Goal: Task Accomplishment & Management: Use online tool/utility

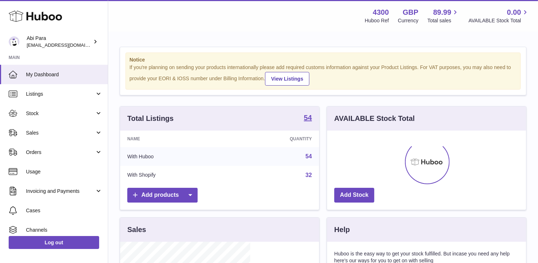
scroll to position [112, 130]
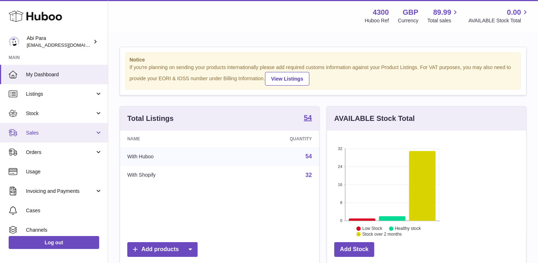
drag, startPoint x: 78, startPoint y: 138, endPoint x: 80, endPoint y: 141, distance: 3.7
click at [78, 138] on link "Sales" at bounding box center [54, 132] width 108 height 19
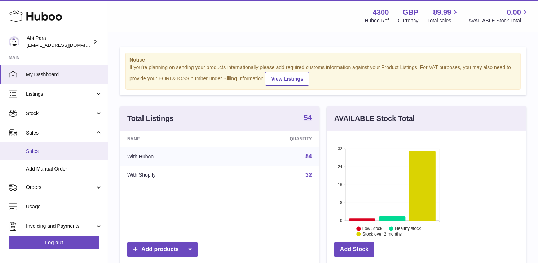
click at [81, 150] on span "Sales" at bounding box center [64, 151] width 76 height 7
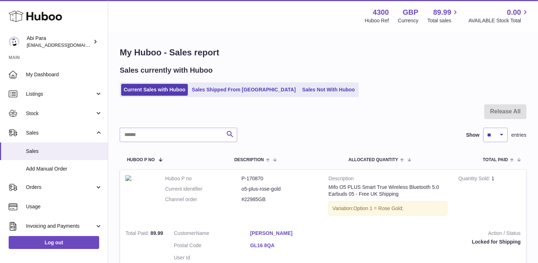
click at [285, 96] on ul "Current Sales with Huboo Sales Shipped From Huboo Sales Not With Huboo" at bounding box center [239, 90] width 239 height 15
click at [299, 93] on link "Sales Not With Huboo" at bounding box center [328, 90] width 58 height 12
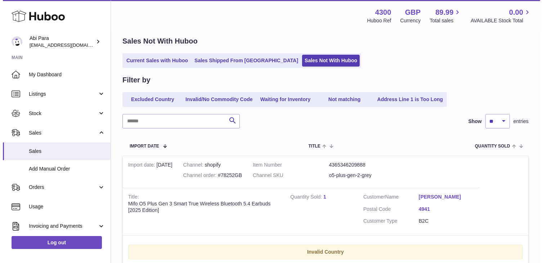
scroll to position [73, 0]
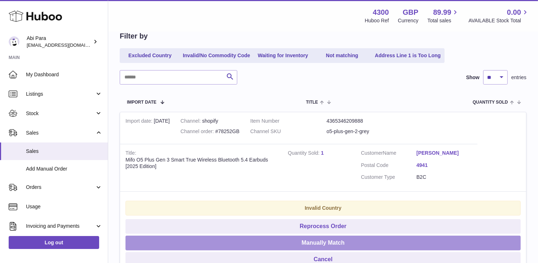
drag, startPoint x: 507, startPoint y: 170, endPoint x: 419, endPoint y: 143, distance: 92.7
click at [507, 236] on button "Manually Match" at bounding box center [322, 243] width 395 height 15
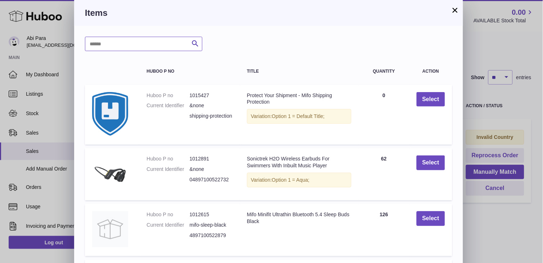
click at [176, 48] on input "text" at bounding box center [143, 44] width 117 height 14
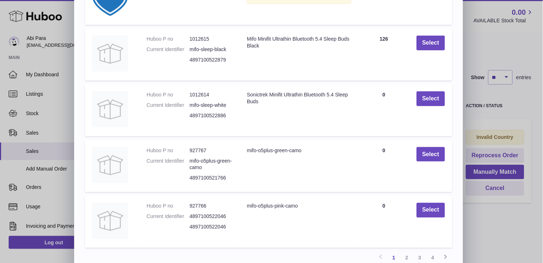
scroll to position [156, 0]
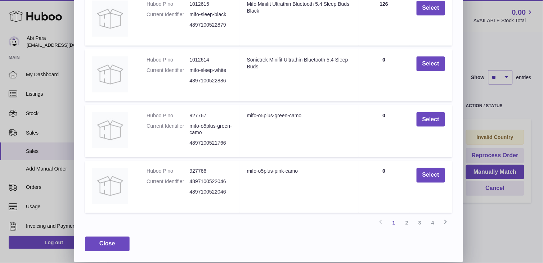
click at [406, 220] on link "2" at bounding box center [407, 223] width 13 height 13
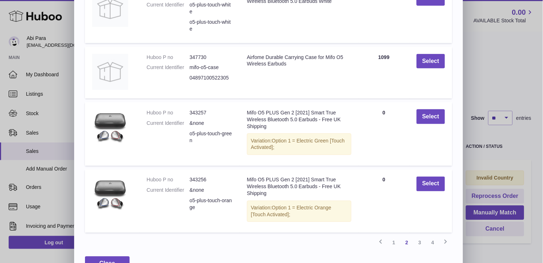
scroll to position [177, 0]
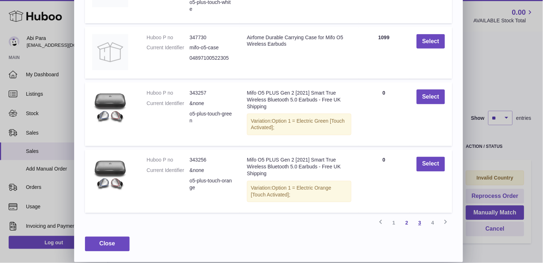
click at [418, 223] on link "3" at bounding box center [420, 223] width 13 height 13
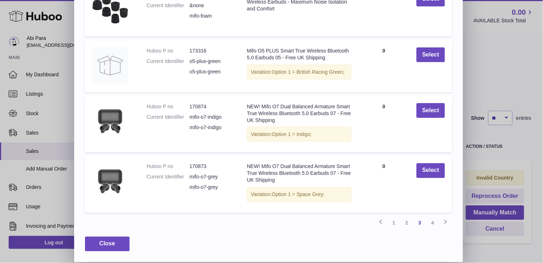
scroll to position [168, 0]
click at [436, 223] on link "4" at bounding box center [433, 223] width 13 height 13
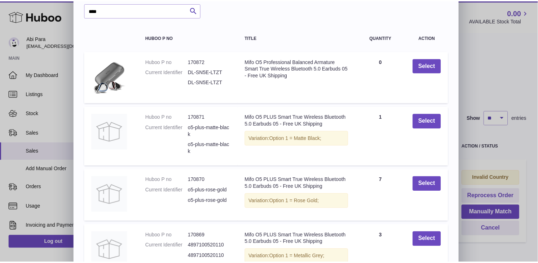
scroll to position [19, 0]
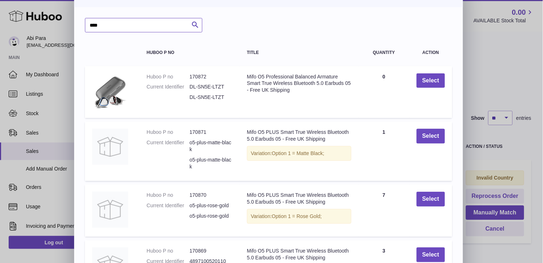
click at [120, 22] on input "****" at bounding box center [143, 25] width 117 height 14
type input "*"
type input "****"
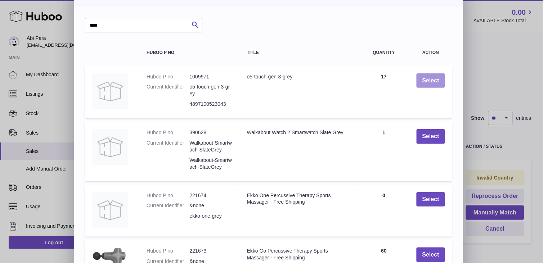
click at [432, 81] on button "Select" at bounding box center [431, 81] width 28 height 15
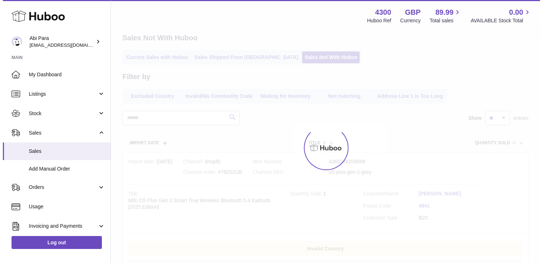
scroll to position [0, 0]
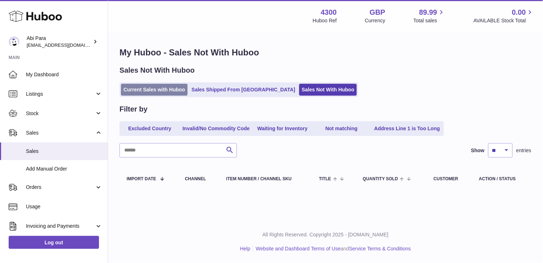
click at [139, 87] on link "Current Sales with Huboo" at bounding box center [154, 90] width 67 height 12
